Goal: Information Seeking & Learning: Learn about a topic

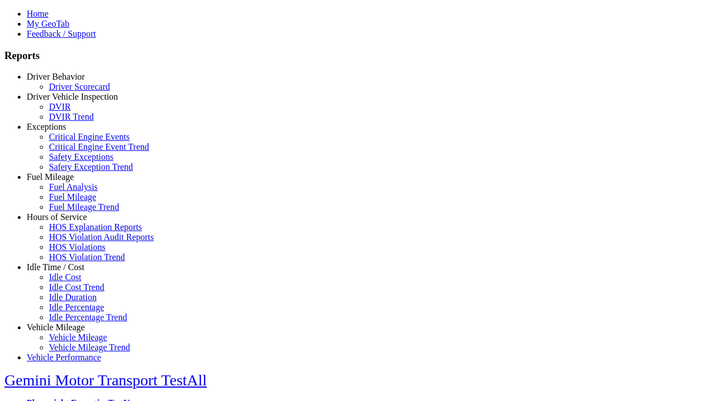
click at [64, 181] on link "Fuel Mileage" at bounding box center [50, 176] width 47 height 9
click at [72, 211] on link "Fuel Mileage Trend" at bounding box center [84, 206] width 70 height 9
select select "**********"
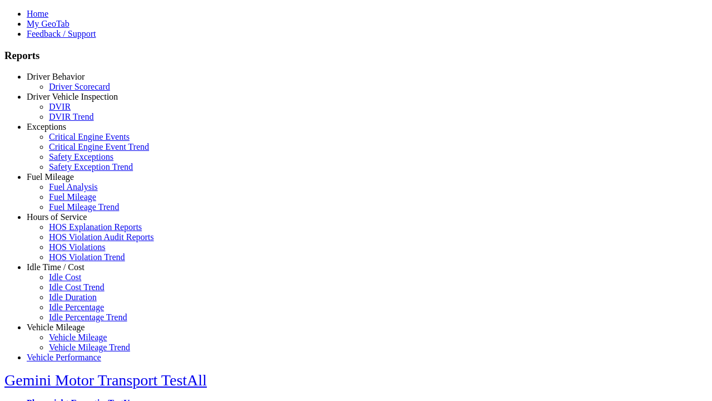
type input "**********"
